Goal: Task Accomplishment & Management: Use online tool/utility

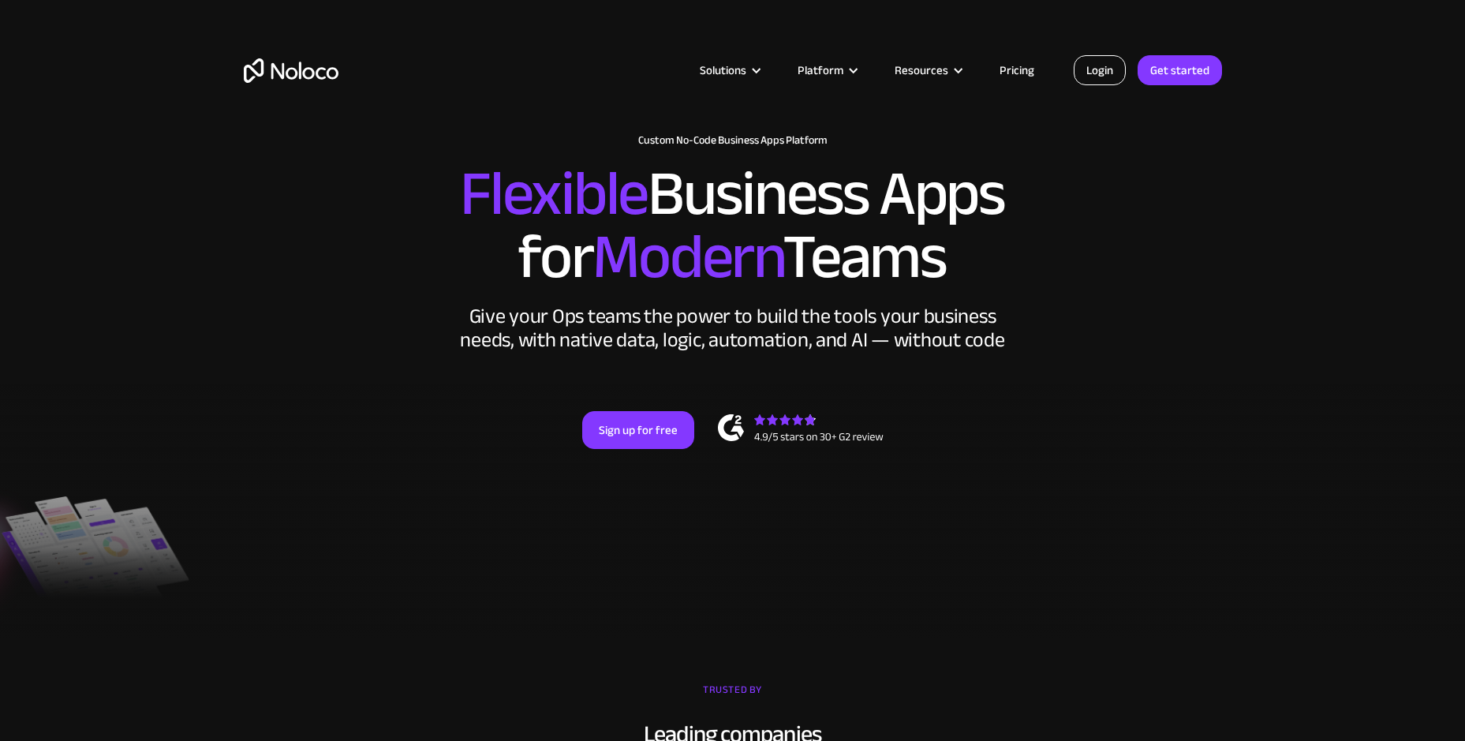
click at [1097, 77] on link "Login" at bounding box center [1100, 70] width 52 height 30
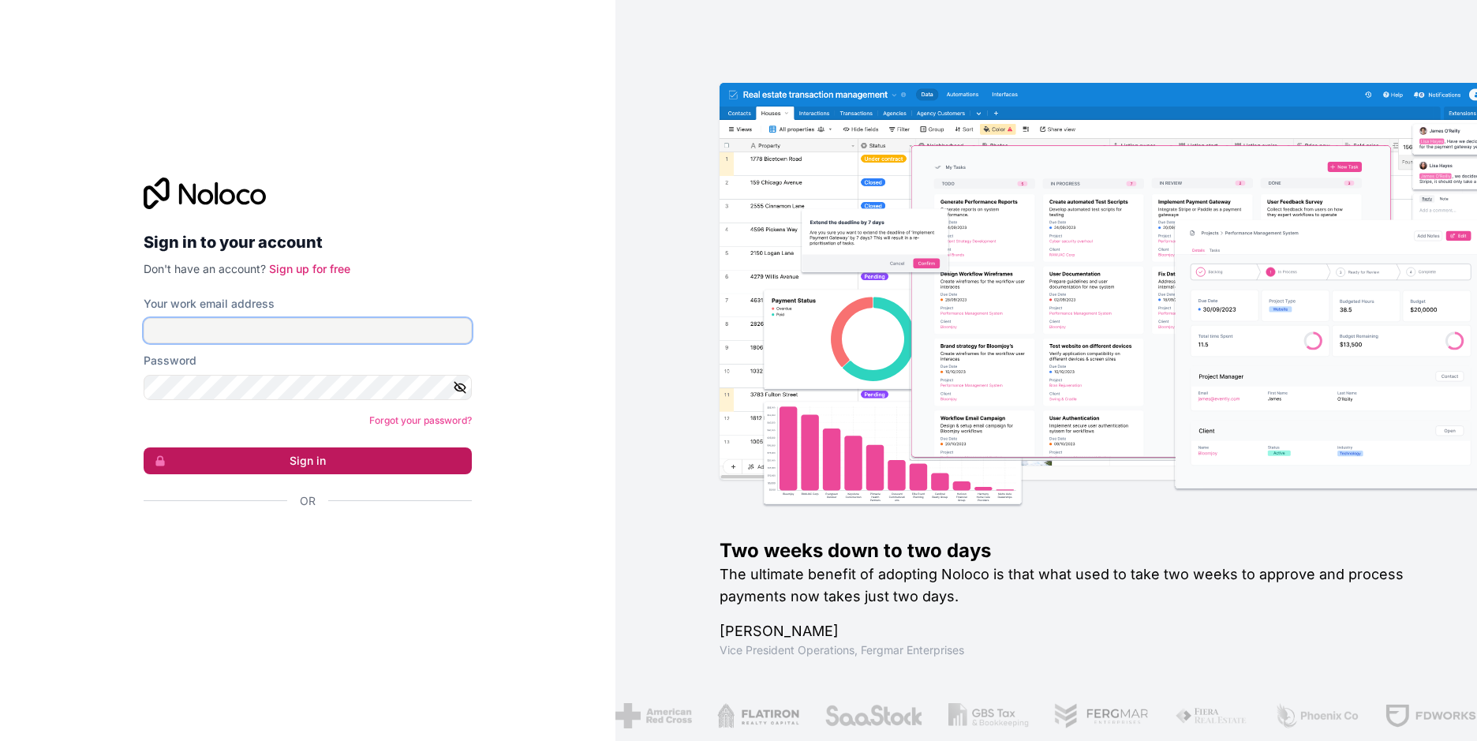
type input "prateek.kankariya@premierinfo.biz"
click at [325, 460] on button "Sign in" at bounding box center [308, 460] width 328 height 27
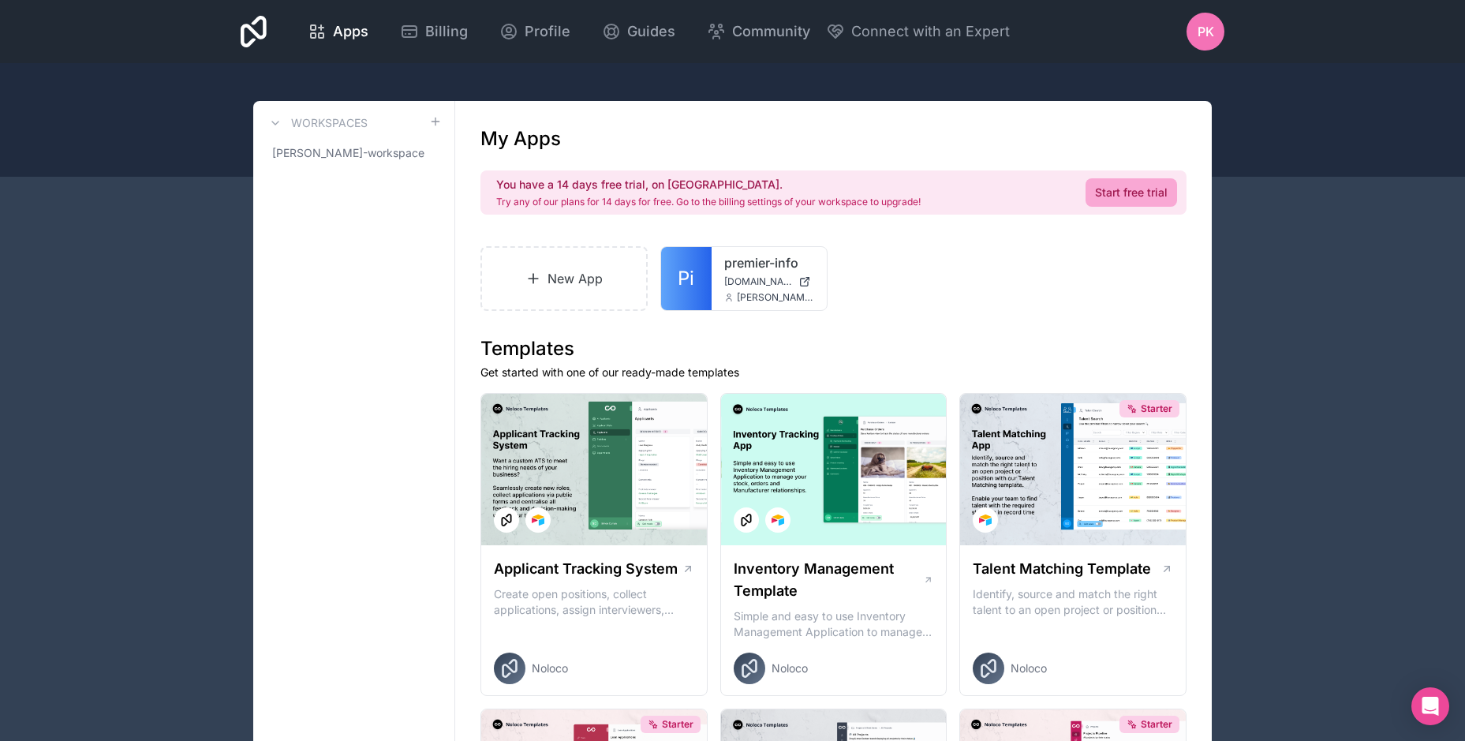
scroll to position [79, 0]
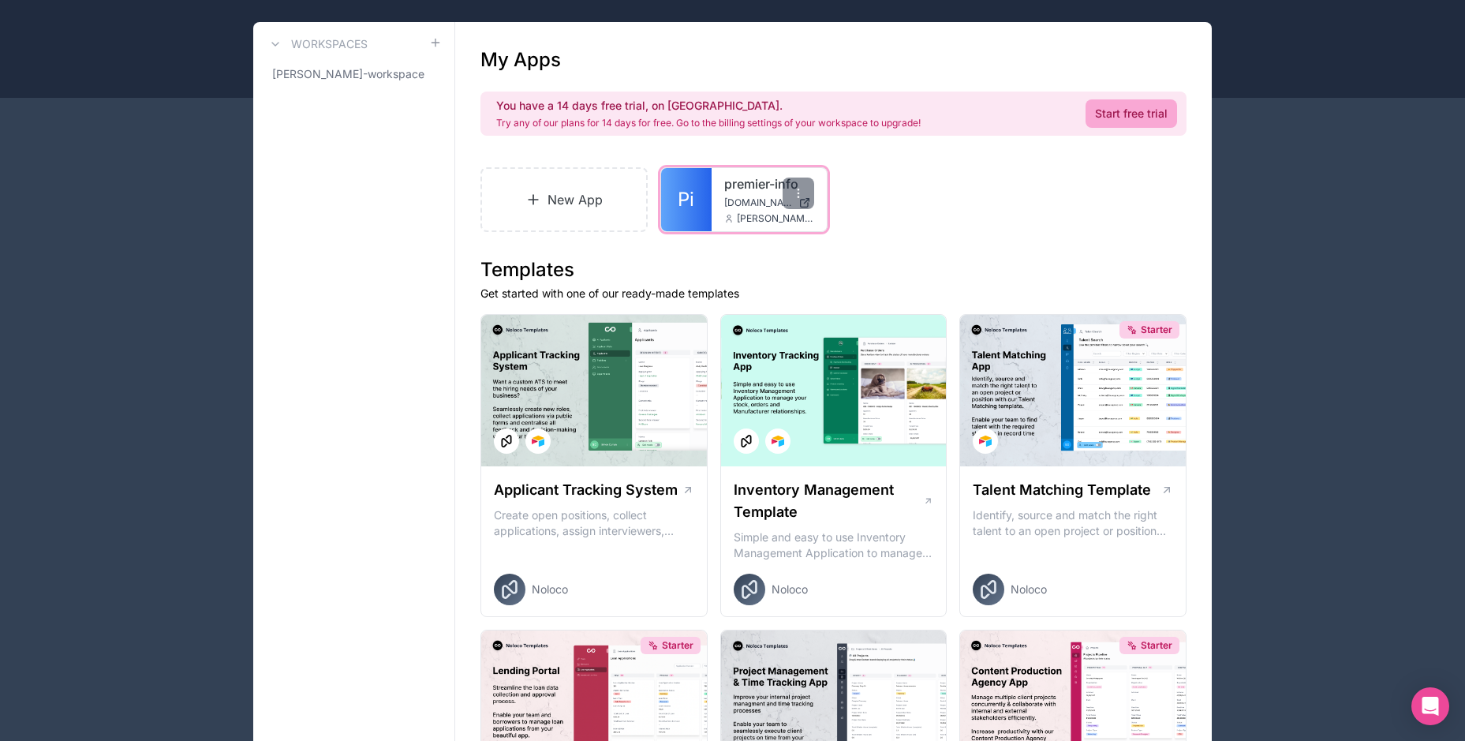
click at [731, 211] on div "premier-info premier-info.noloco.co prateek.kankariya@premierinfo.biz" at bounding box center [768, 199] width 115 height 63
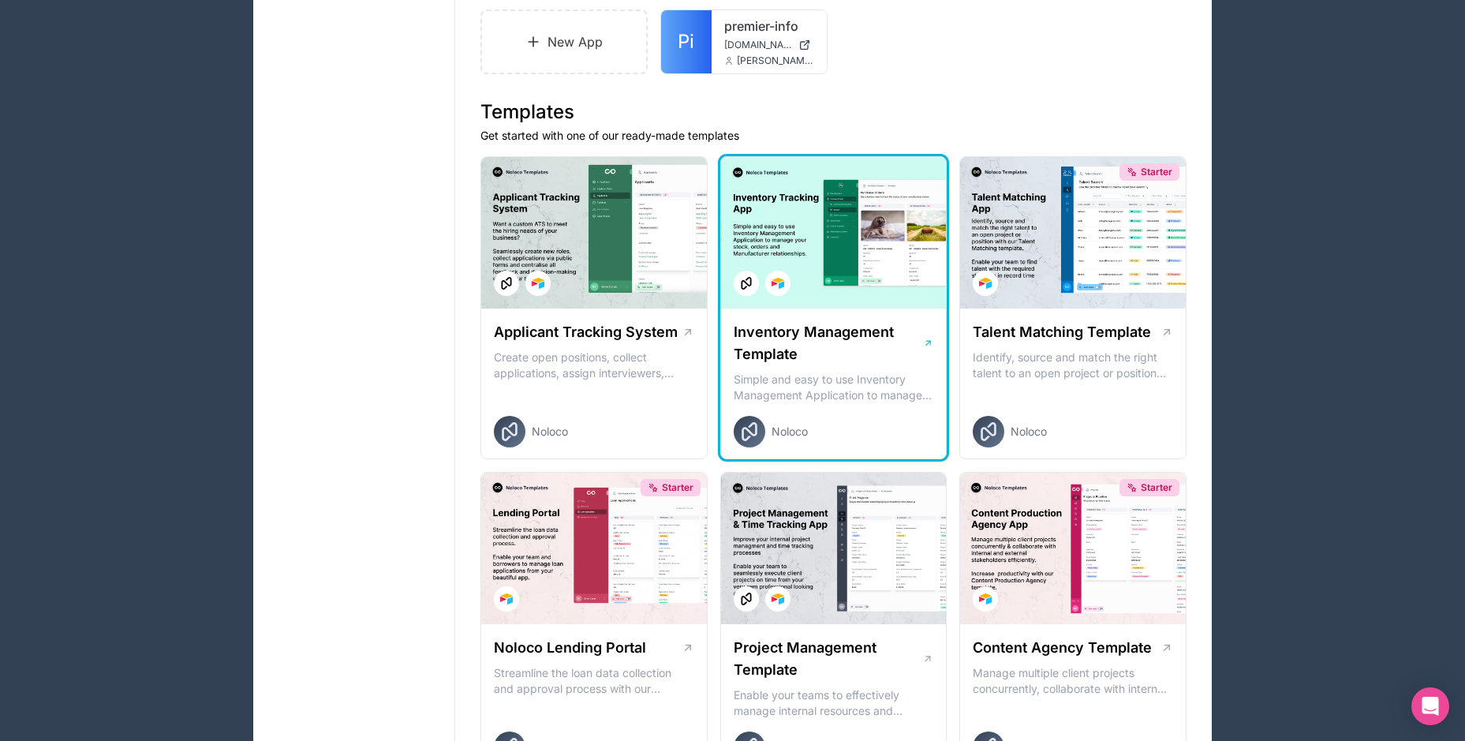
scroll to position [0, 0]
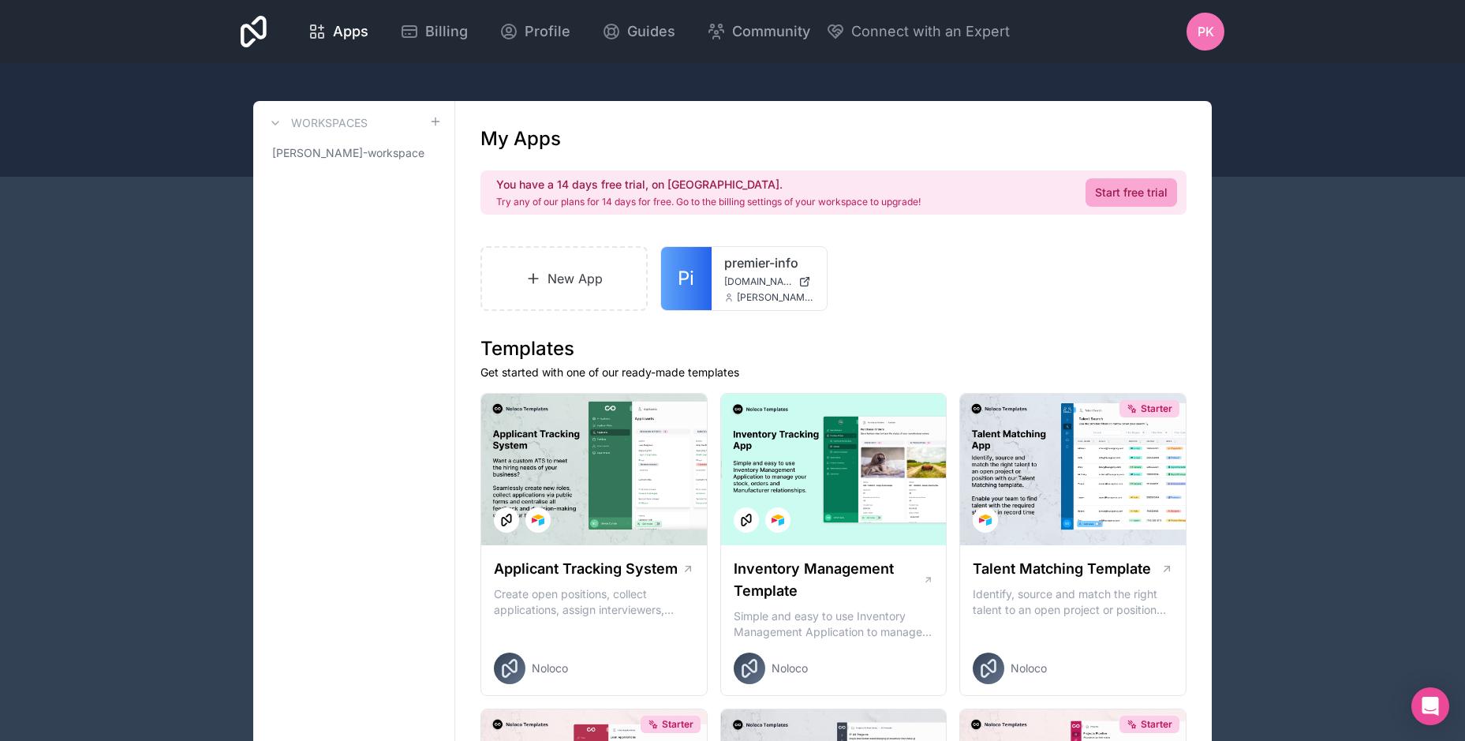
click at [239, 35] on div "Apps Billing Profile Guides Community Connect with an Expert PK Billing Profile…" at bounding box center [732, 31] width 1009 height 63
click at [250, 35] on icon at bounding box center [254, 32] width 26 height 32
click at [386, 151] on span "prateek-kankariya-workspace" at bounding box center [344, 153] width 144 height 16
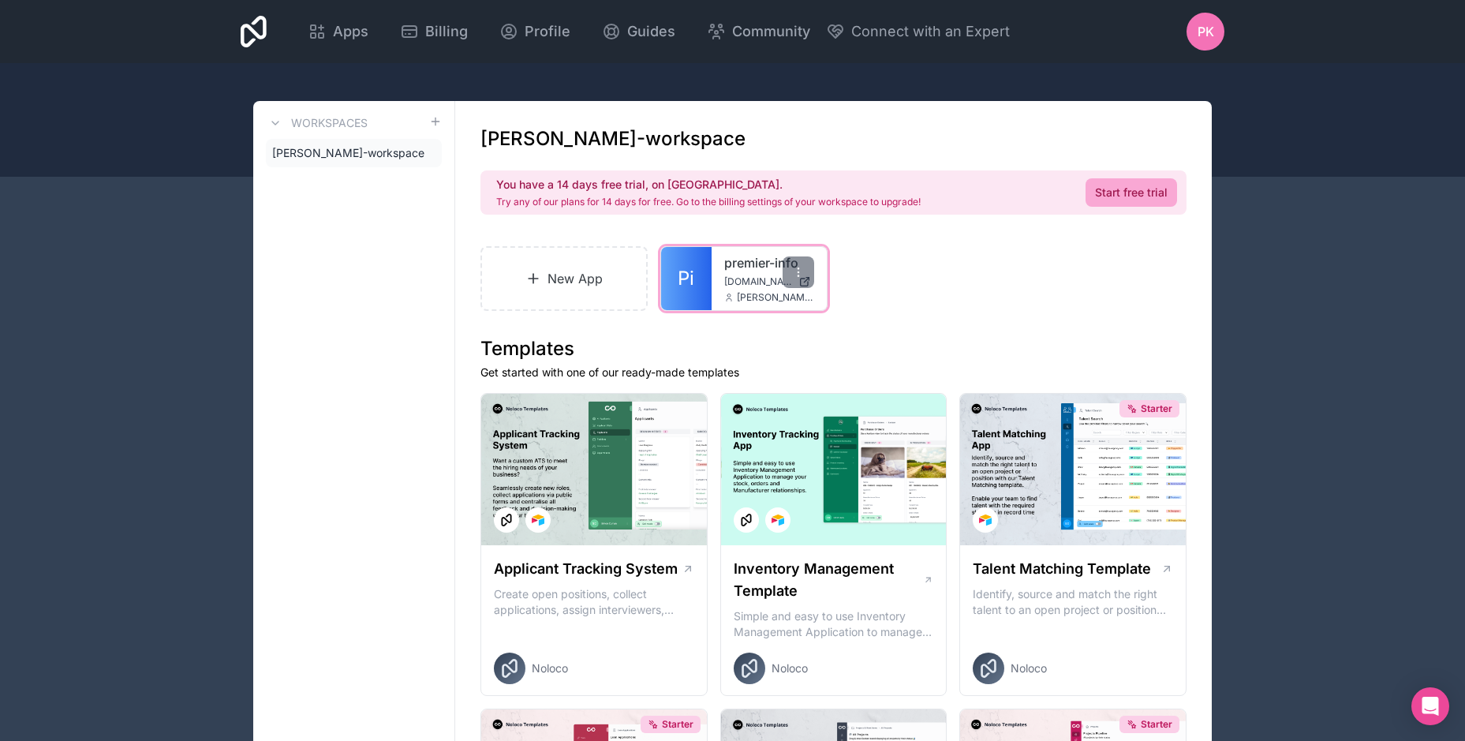
click at [756, 286] on span "premier-info.noloco.co" at bounding box center [758, 281] width 68 height 13
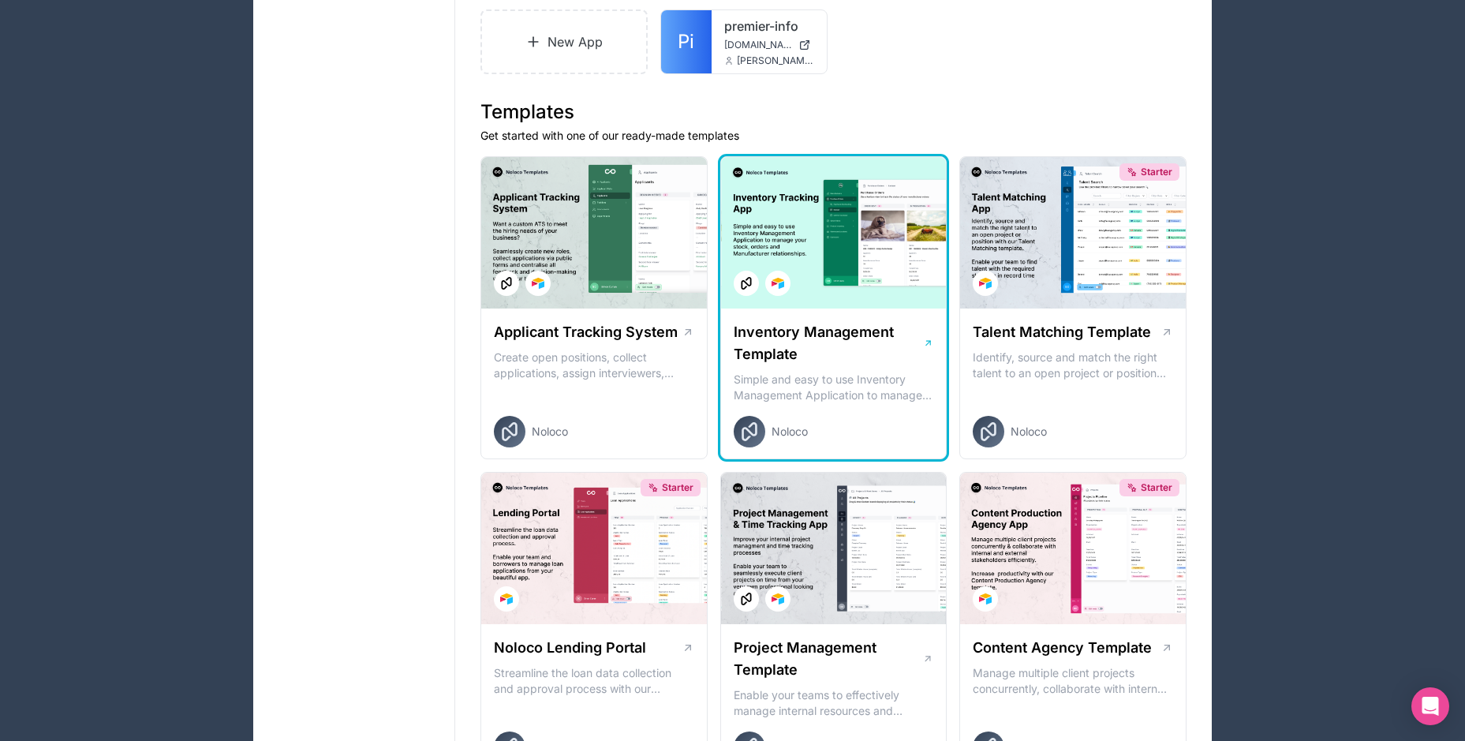
scroll to position [394, 0]
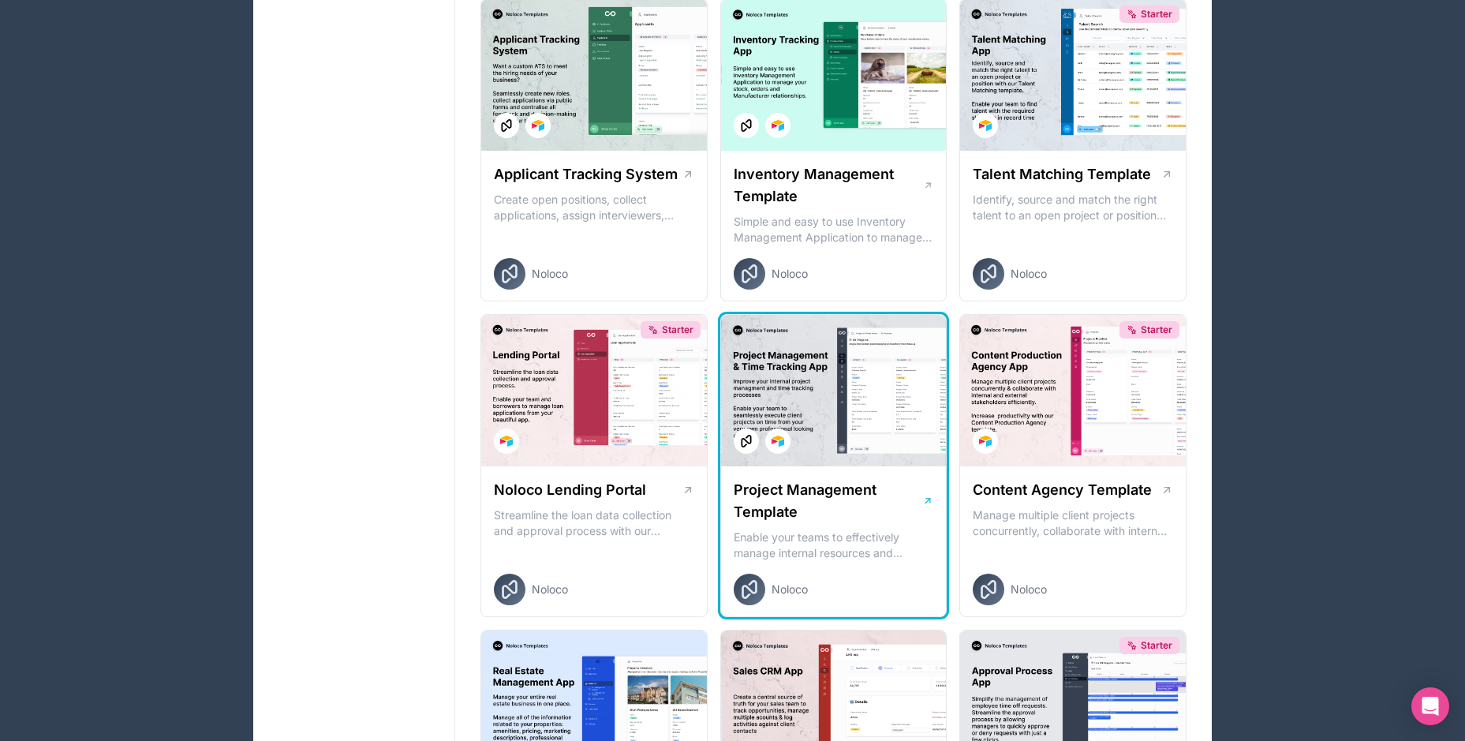
click at [822, 403] on div at bounding box center [834, 390] width 226 height 151
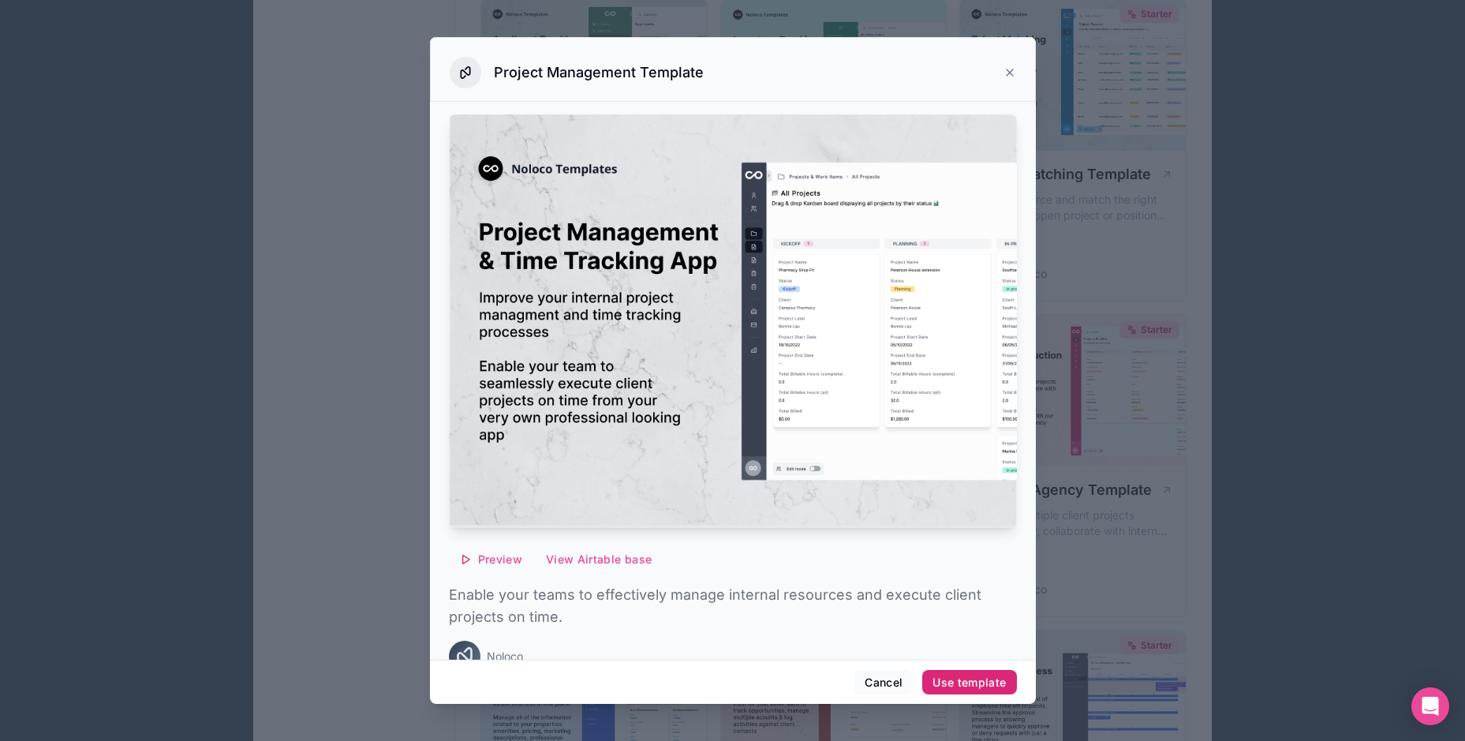
click at [987, 678] on div "Use template" at bounding box center [968, 682] width 73 height 14
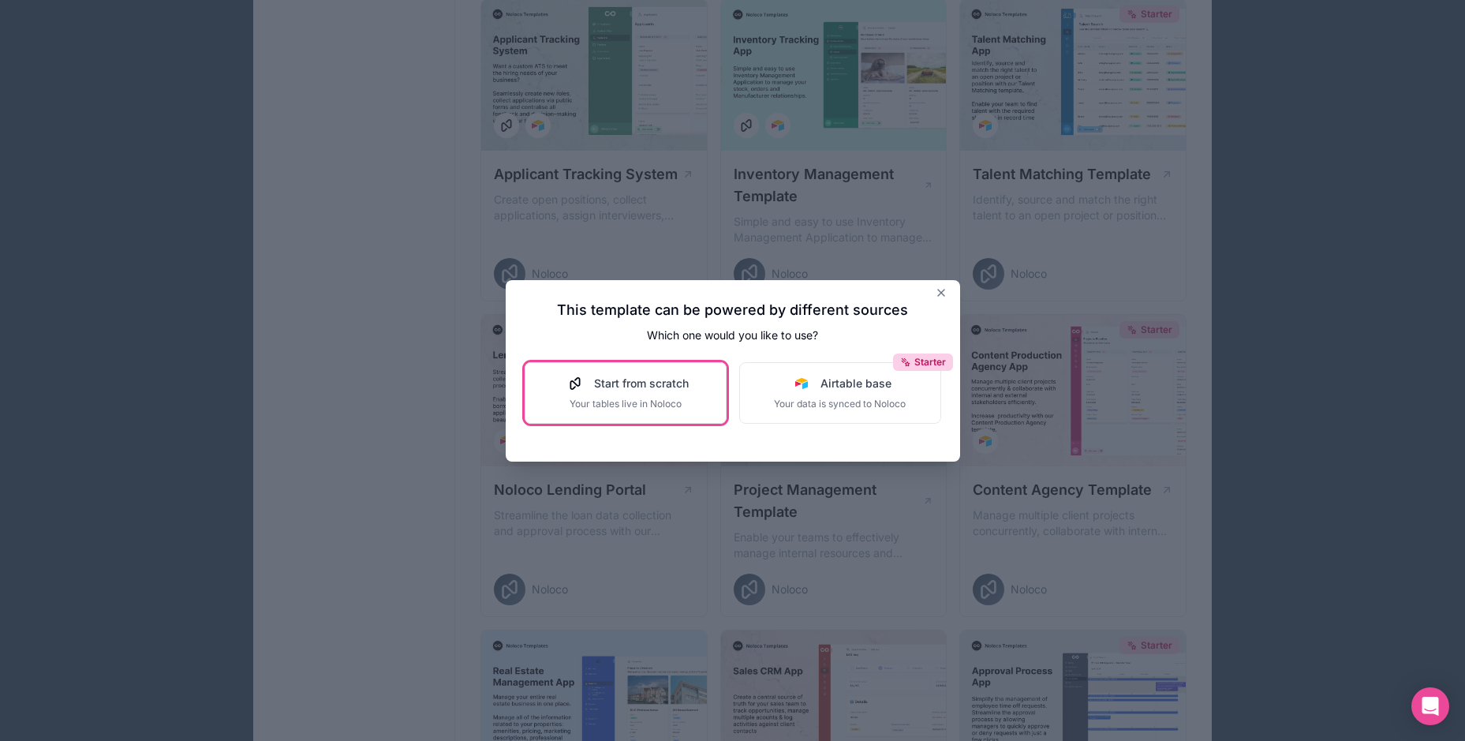
click at [617, 390] on span "Start from scratch" at bounding box center [641, 383] width 95 height 16
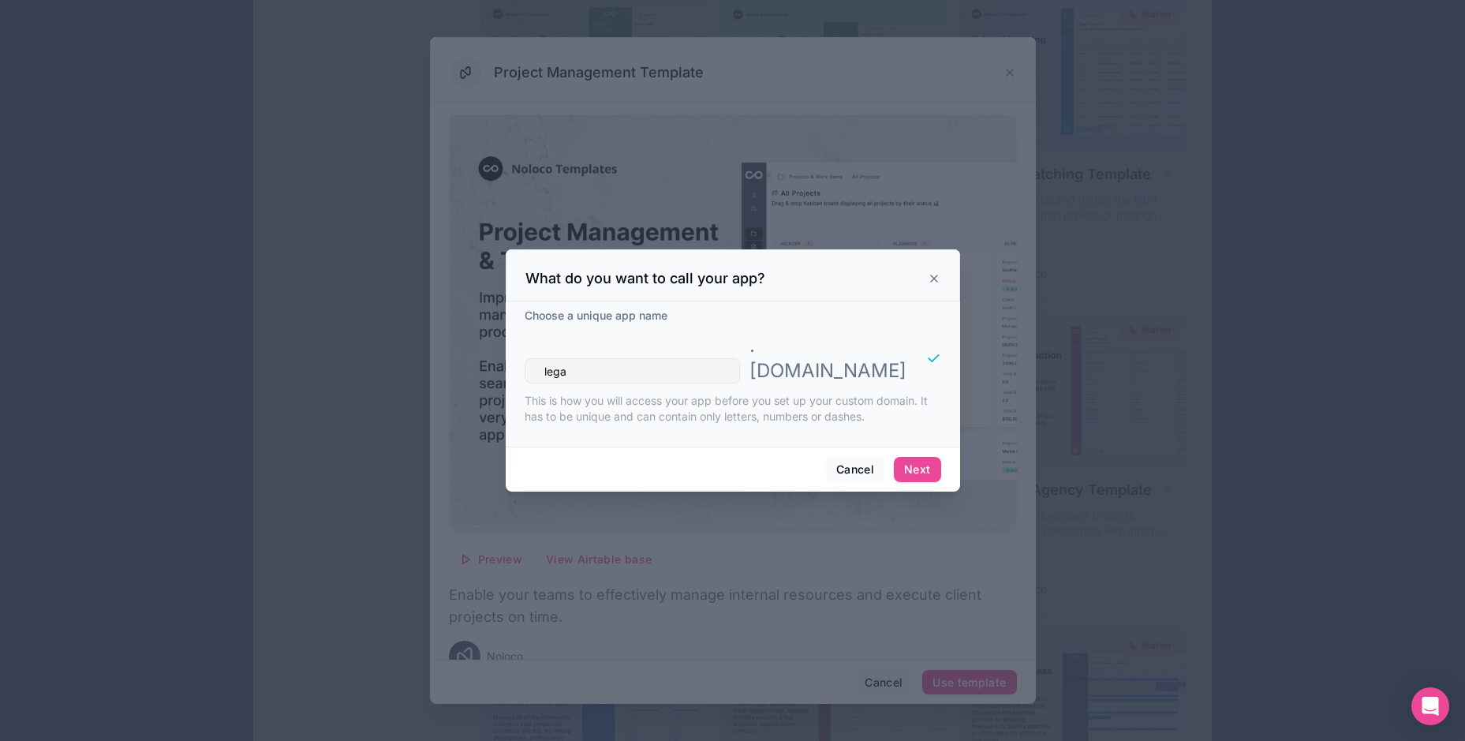
type input "legal"
click at [926, 468] on button "Next" at bounding box center [917, 469] width 47 height 25
